Goal: Navigation & Orientation: Find specific page/section

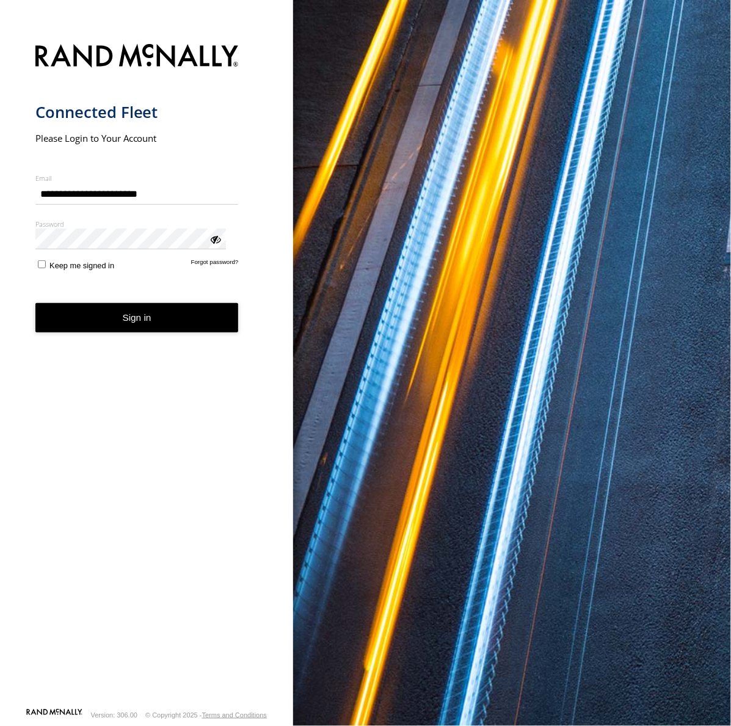
drag, startPoint x: 150, startPoint y: 293, endPoint x: 159, endPoint y: 282, distance: 14.4
click at [150, 303] on button "Sign in" at bounding box center [136, 318] width 203 height 30
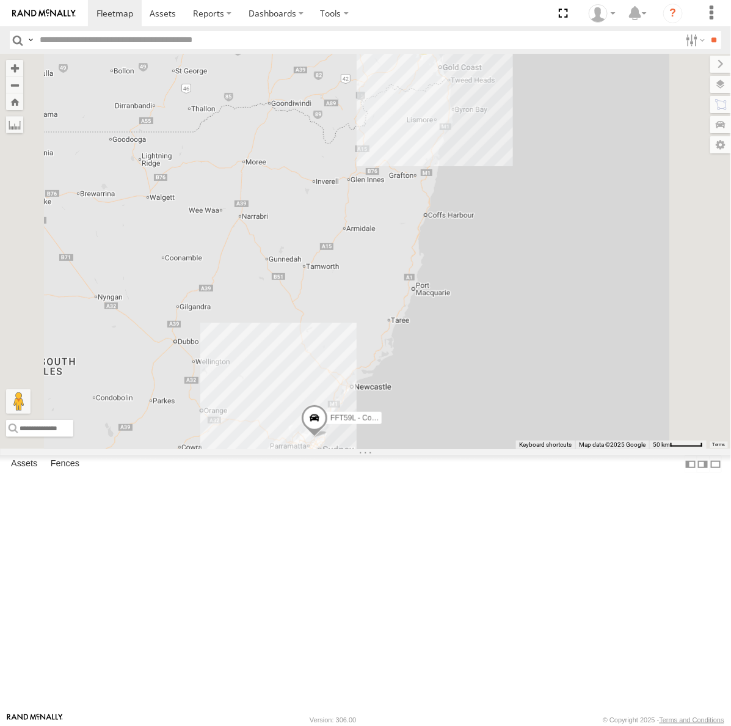
click at [0, 0] on div "[GEOGRAPHIC_DATA]" at bounding box center [0, 0] width 0 height 0
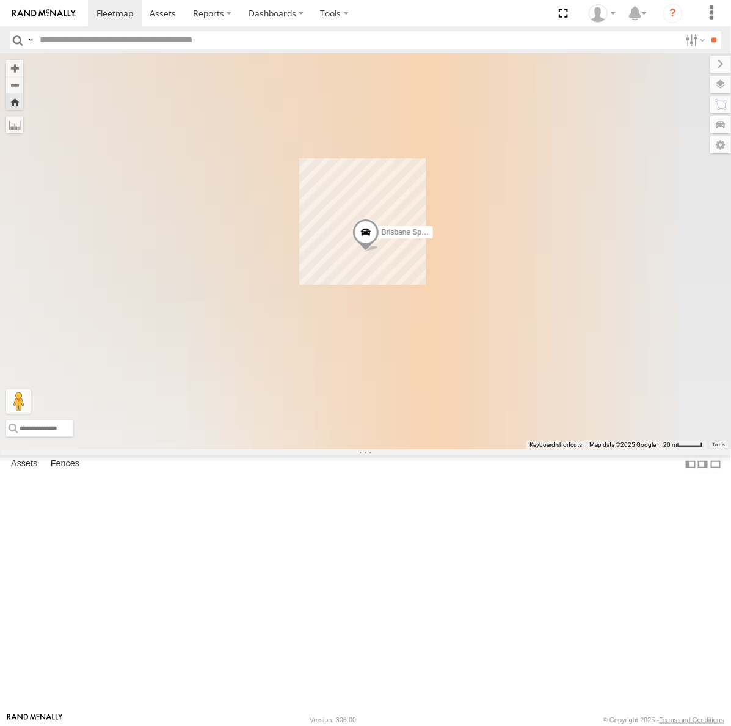
click at [0, 0] on div "[PERSON_NAME] - Dark Green" at bounding box center [0, 0] width 0 height 0
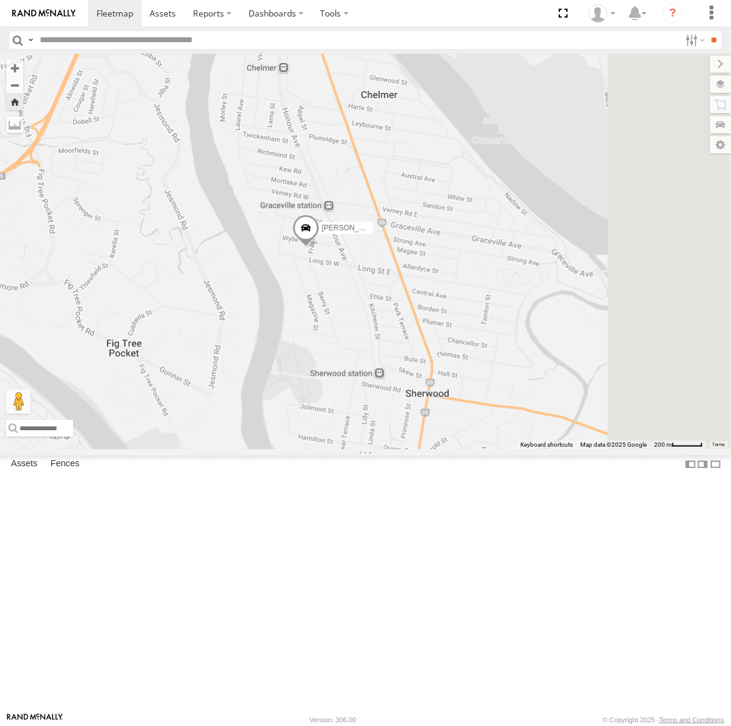
drag, startPoint x: 563, startPoint y: 426, endPoint x: 447, endPoint y: 401, distance: 118.1
click at [447, 401] on div "[PERSON_NAME] - Dark Green" at bounding box center [365, 251] width 731 height 395
